Goal: Subscribe to service/newsletter

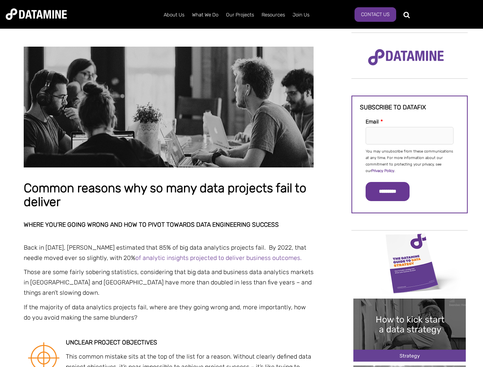
click at [409, 160] on p "You may unsubscribe from these communications at any time. For more information…" at bounding box center [409, 161] width 88 height 26
click at [392, 191] on input "*********" at bounding box center [387, 191] width 44 height 19
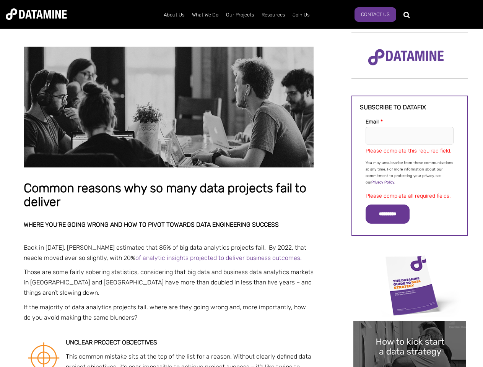
click at [409, 262] on img "Image grid with {{ image_count }} images." at bounding box center [409, 285] width 112 height 63
click at [409, 262] on div "✕" at bounding box center [241, 183] width 483 height 367
click at [409, 330] on div "✕" at bounding box center [241, 183] width 483 height 367
click at [409, 330] on img "Image grid with {{ image_count }} images." at bounding box center [409, 352] width 112 height 63
click at [409, 366] on div "✕" at bounding box center [241, 183] width 483 height 367
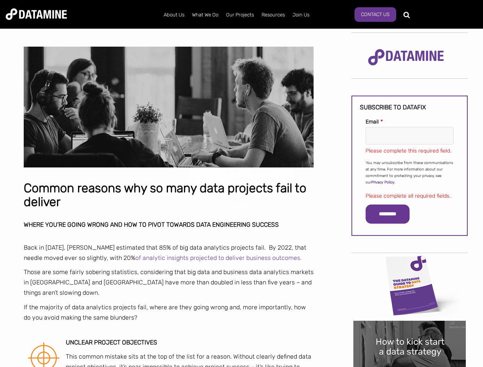
click at [409, 366] on div "✕" at bounding box center [241, 183] width 483 height 367
